Goal: Ask a question

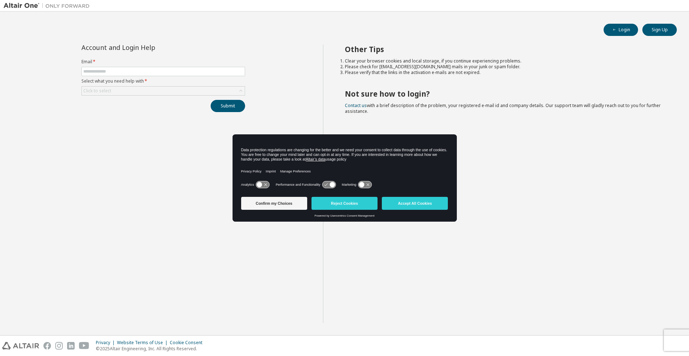
click at [308, 222] on div "Account and Login Help Email * Select what you need help with * Click to select…" at bounding box center [163, 183] width 319 height 278
click at [363, 198] on button "Reject Cookies" at bounding box center [344, 203] width 66 height 13
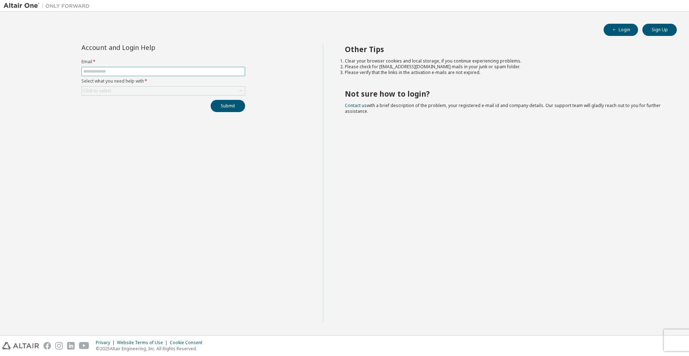
click at [180, 71] on input "text" at bounding box center [163, 72] width 160 height 6
click at [182, 93] on div "Click to select" at bounding box center [163, 90] width 163 height 9
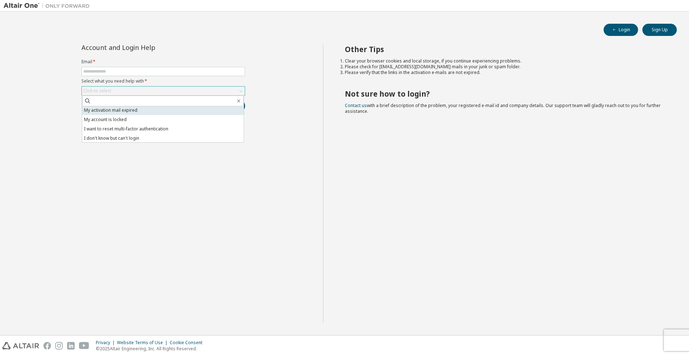
scroll to position [20, 0]
